Goal: Task Accomplishment & Management: Use online tool/utility

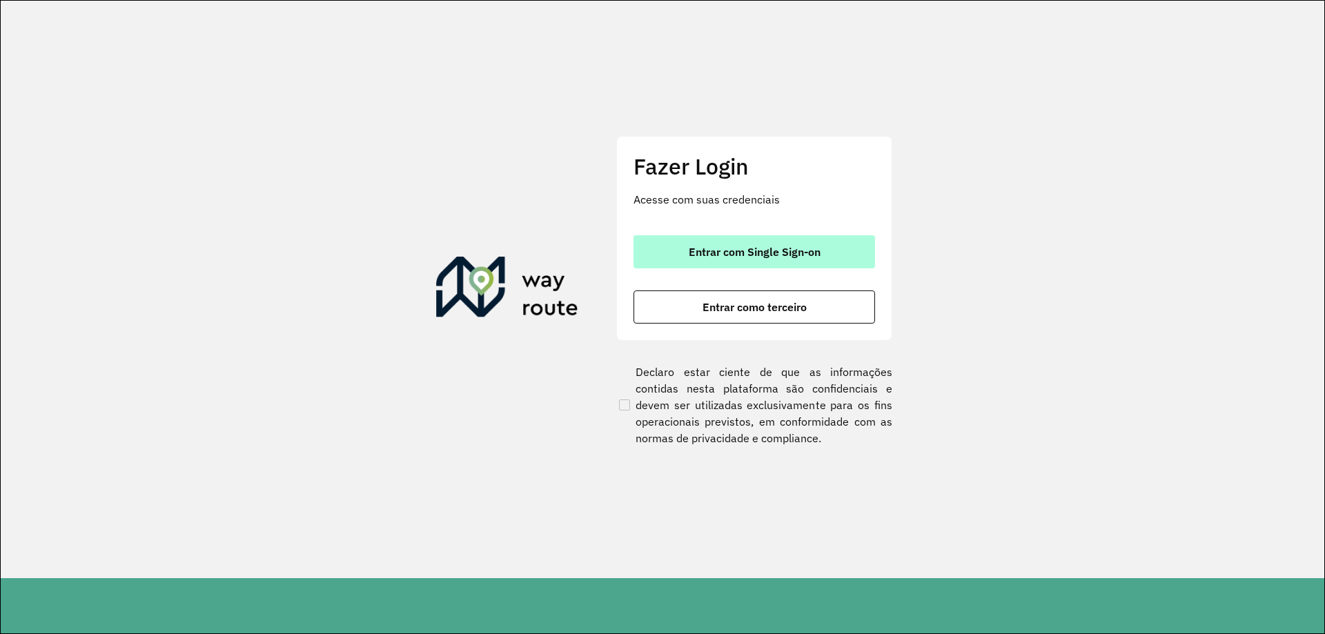
click at [756, 257] on span "Entrar com Single Sign-on" at bounding box center [755, 251] width 132 height 11
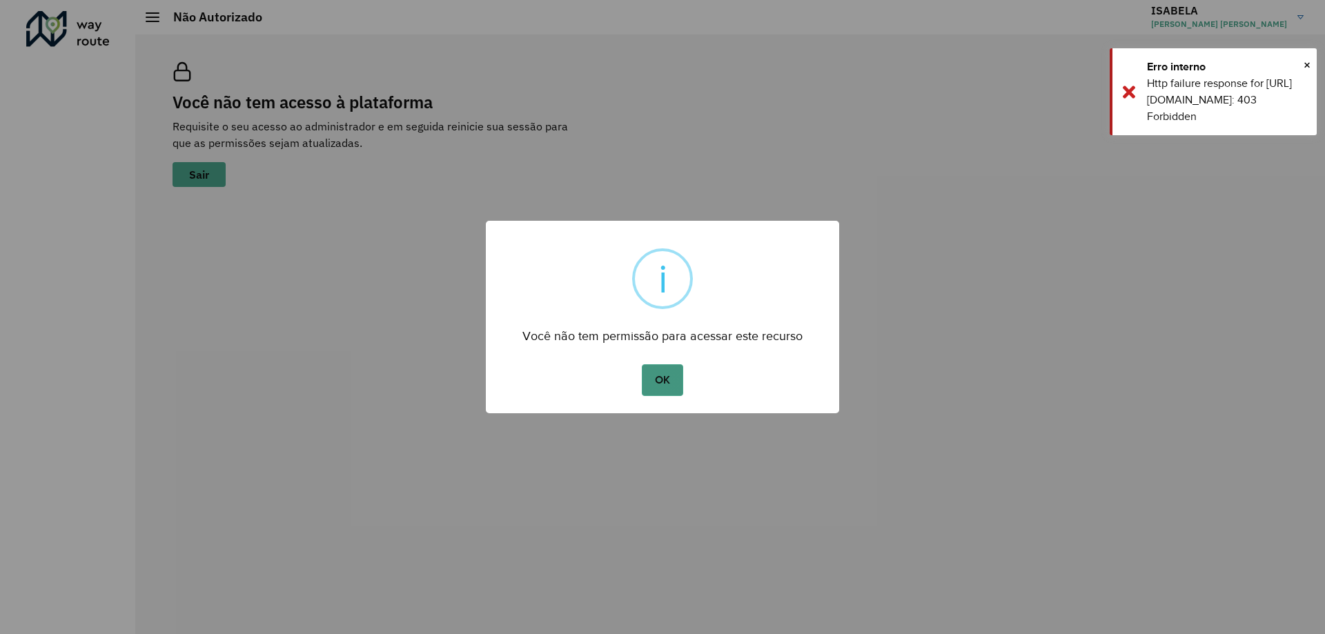
click at [671, 377] on button "OK" at bounding box center [662, 380] width 41 height 32
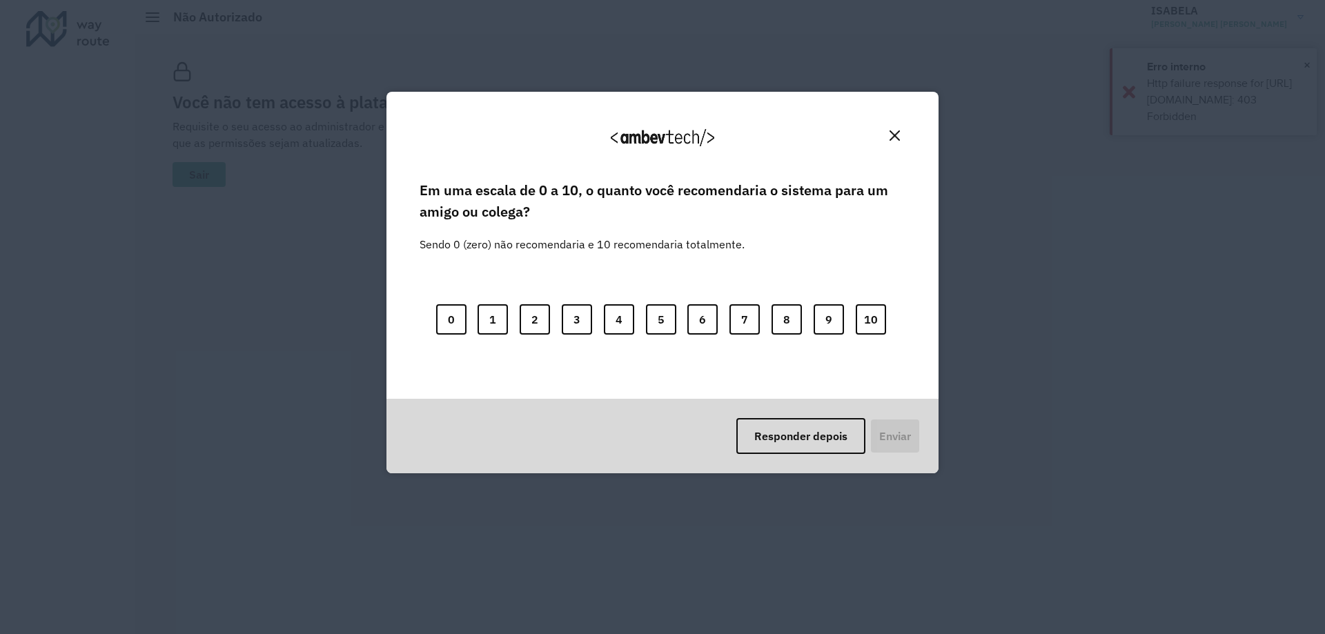
click at [1303, 56] on div "Agradecemos seu feedback! Em uma escala de 0 a 10, o quanto você recomendaria o…" at bounding box center [662, 317] width 1325 height 634
click at [898, 131] on img "Close" at bounding box center [894, 135] width 10 height 10
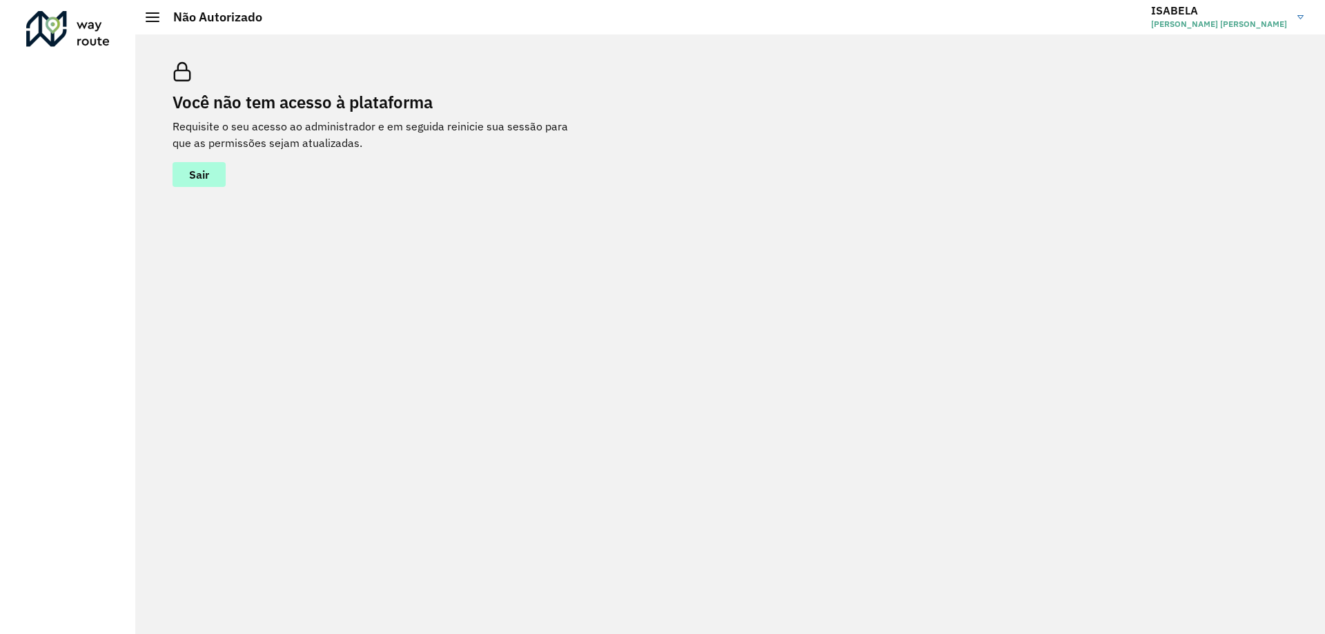
click at [181, 176] on button "Sair" at bounding box center [199, 174] width 53 height 25
